Goal: Navigation & Orientation: Find specific page/section

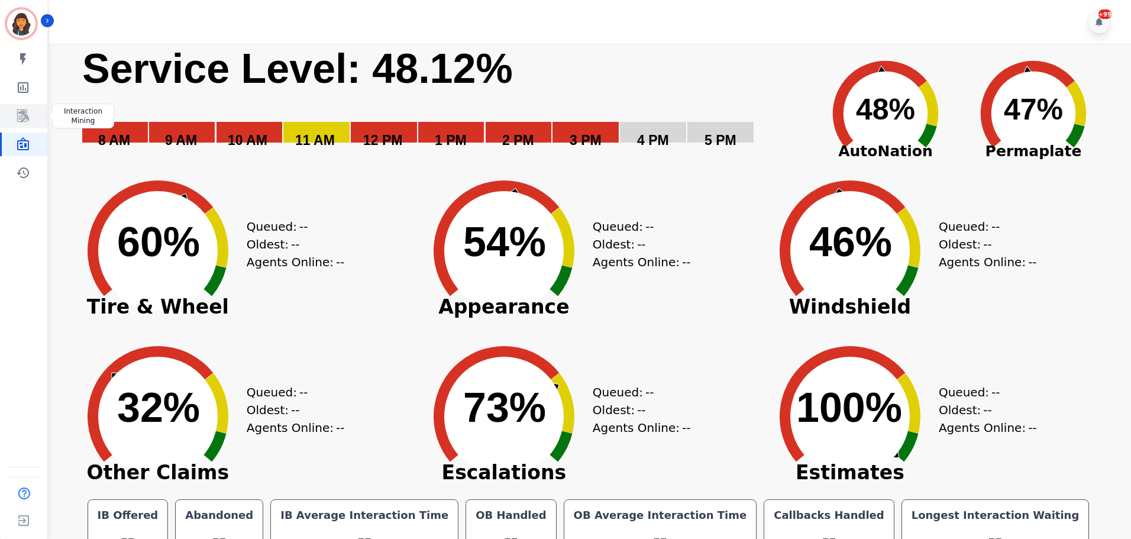
click at [24, 113] on icon "Sidebar" at bounding box center [23, 116] width 14 height 14
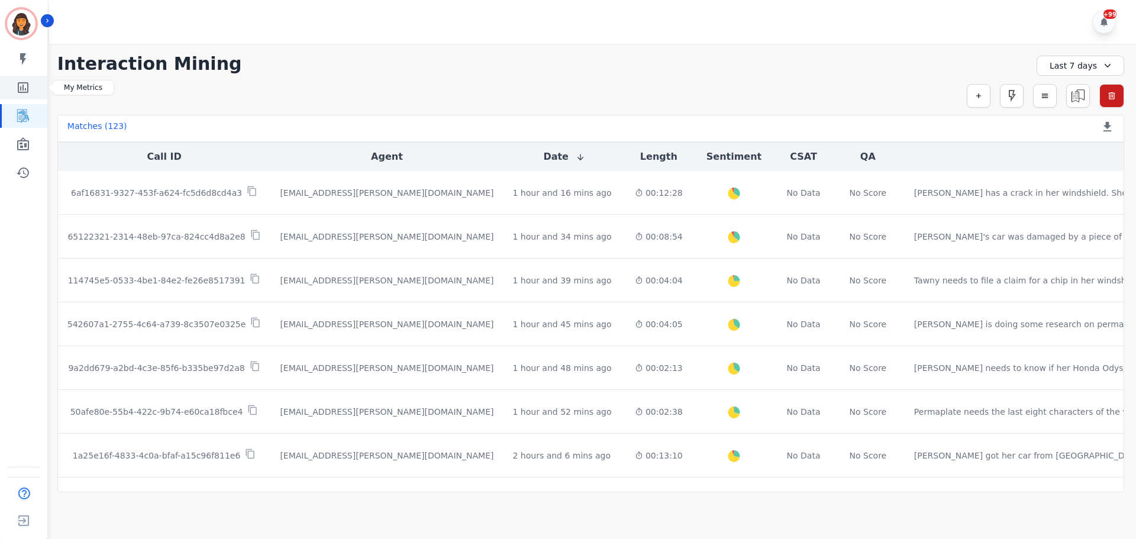
click at [28, 85] on icon "Sidebar" at bounding box center [23, 87] width 11 height 11
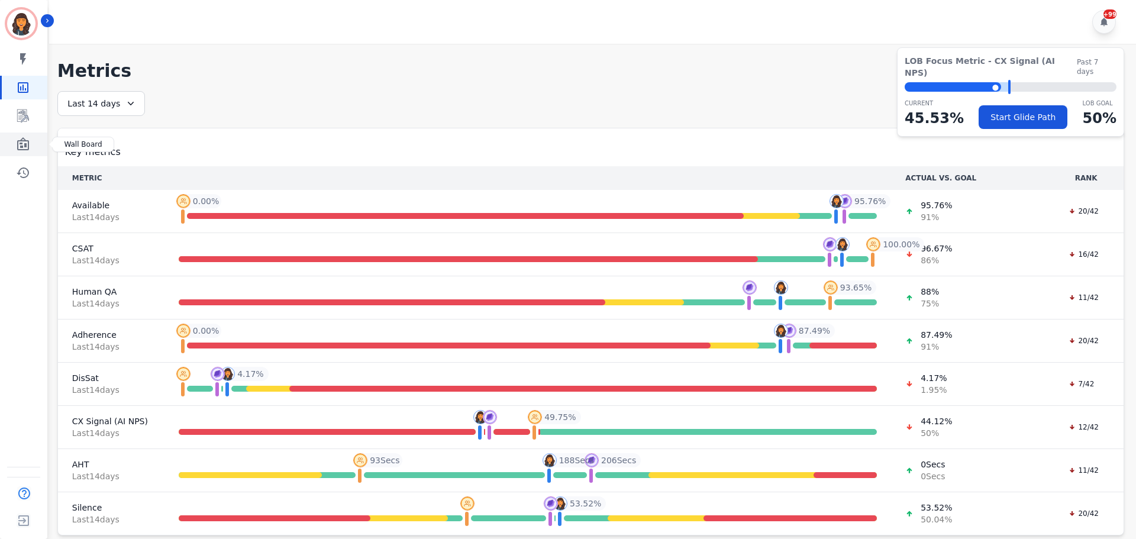
click at [24, 146] on icon "Sidebar" at bounding box center [23, 143] width 12 height 13
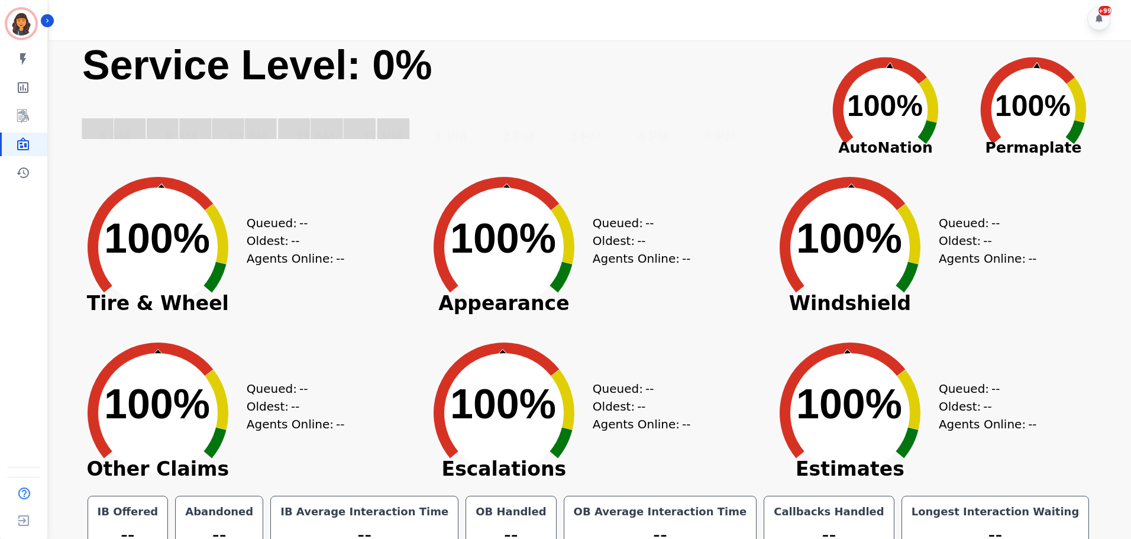
scroll to position [27, 0]
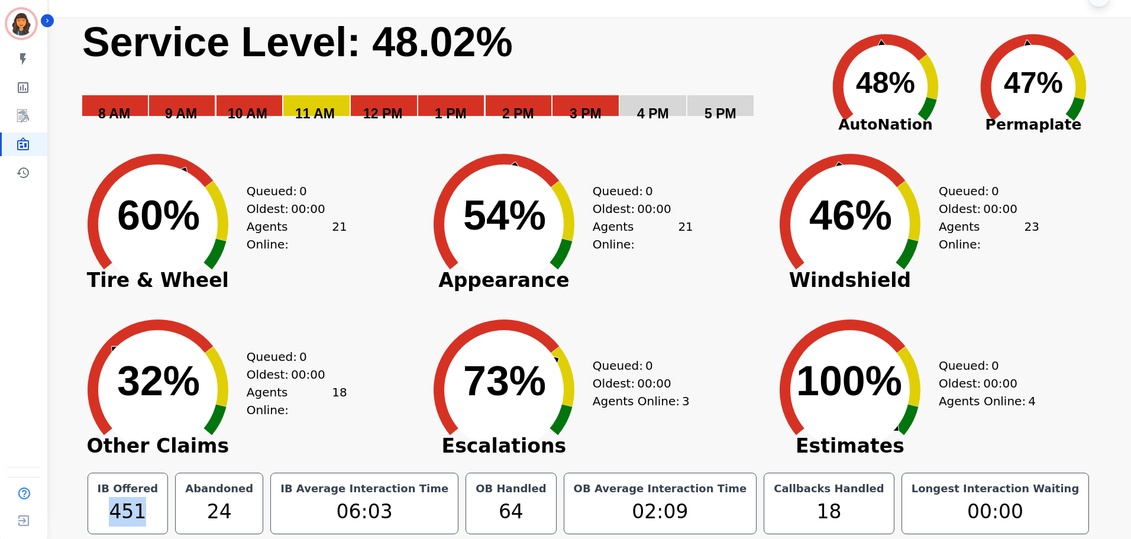
drag, startPoint x: 130, startPoint y: 511, endPoint x: 162, endPoint y: 511, distance: 31.4
click at [161, 511] on div "451" at bounding box center [128, 512] width 66 height 30
click at [30, 107] on link "Sidebar" at bounding box center [25, 116] width 46 height 24
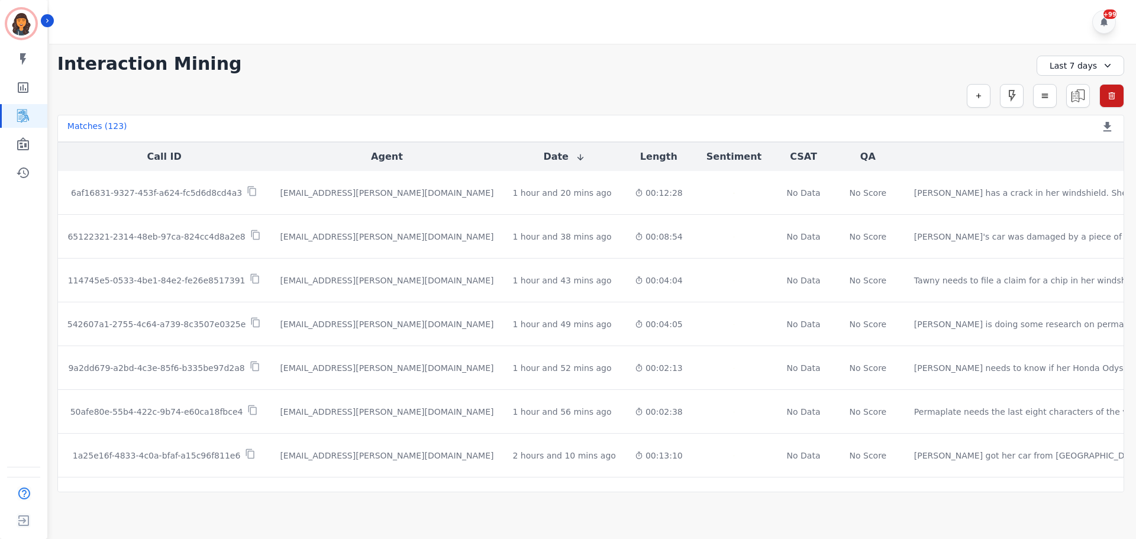
click at [1078, 65] on div "Last 7 days" at bounding box center [1080, 66] width 88 height 20
click at [1084, 109] on li "[DATE]" at bounding box center [1087, 107] width 59 height 12
drag, startPoint x: 25, startPoint y: 140, endPoint x: 31, endPoint y: 137, distance: 6.6
click at [25, 140] on icon "Sidebar" at bounding box center [23, 143] width 12 height 13
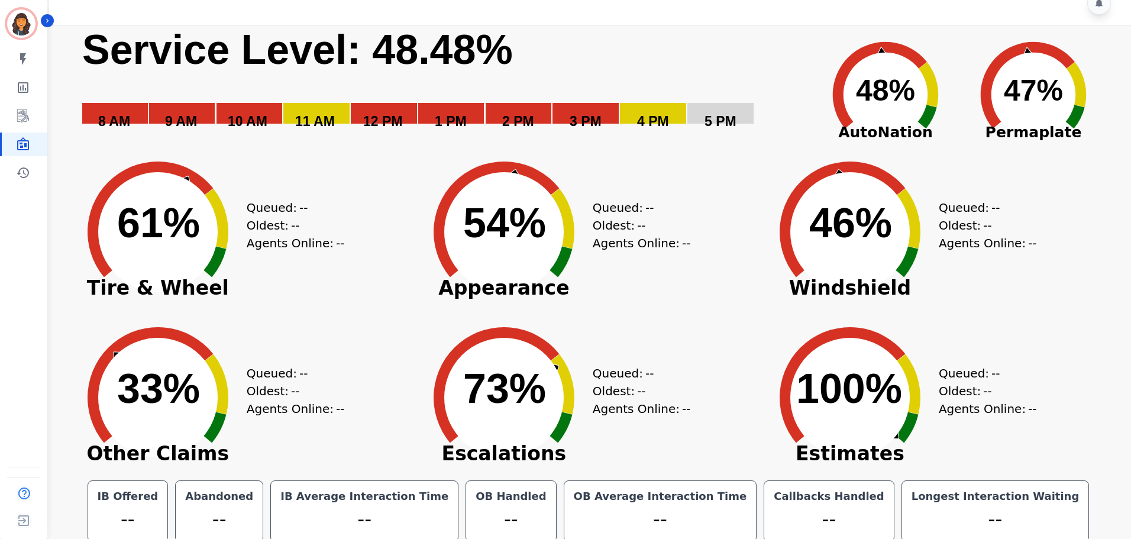
scroll to position [27, 0]
